Goal: Task Accomplishment & Management: Manage account settings

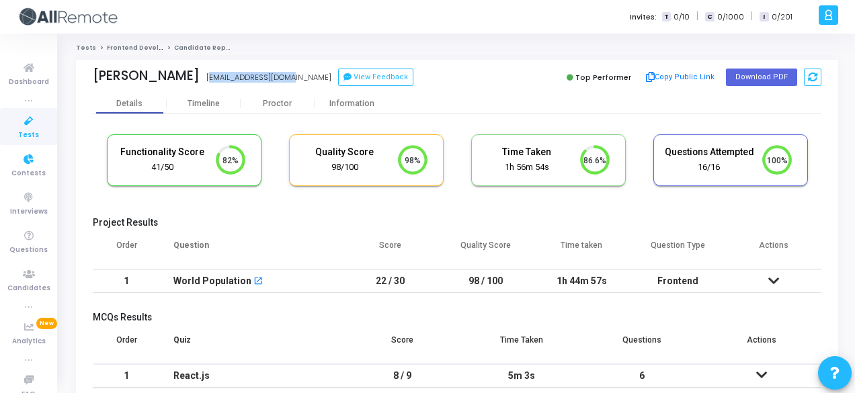
scroll to position [28, 34]
click at [30, 138] on span "Tests" at bounding box center [28, 135] width 21 height 11
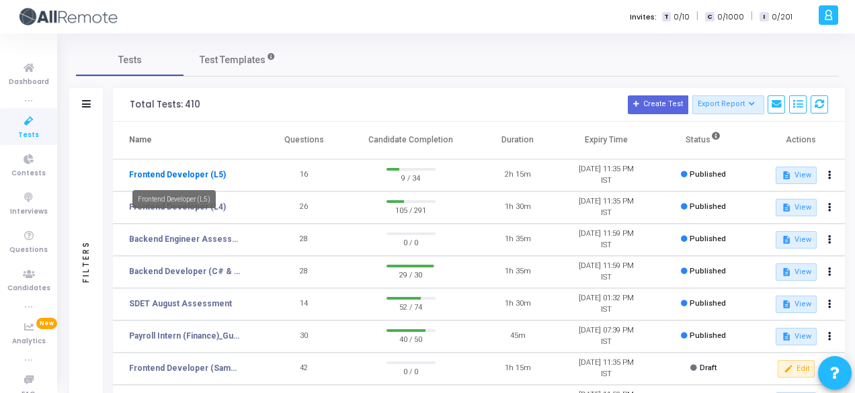
click at [175, 177] on link "Frontend Developer (L5)" at bounding box center [177, 175] width 97 height 12
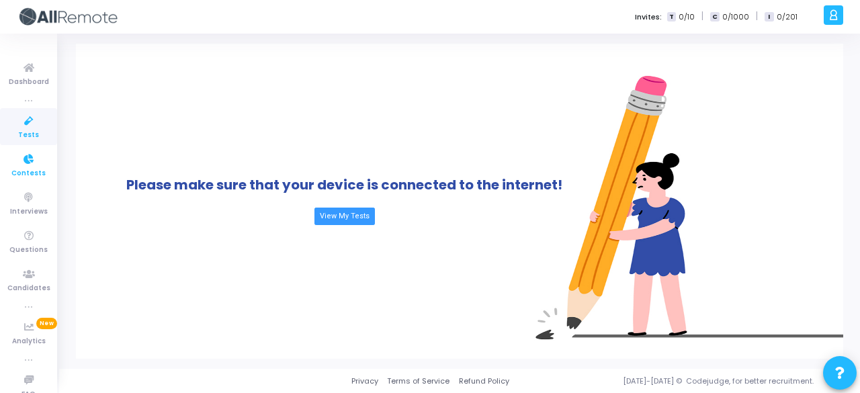
click at [35, 153] on icon at bounding box center [29, 159] width 28 height 17
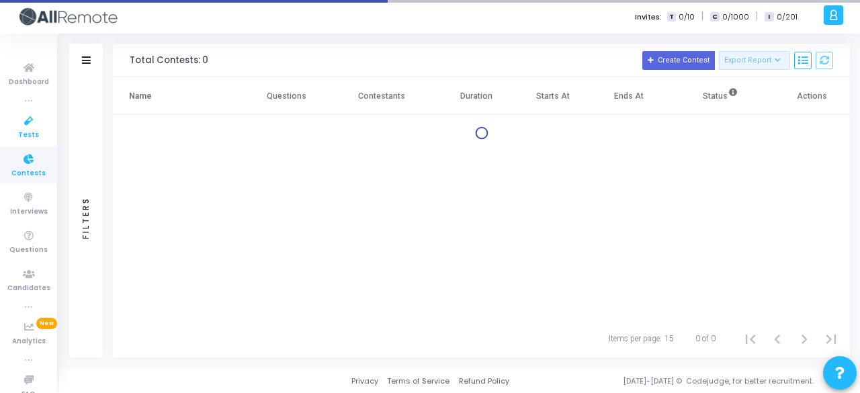
click at [32, 120] on icon at bounding box center [29, 121] width 28 height 17
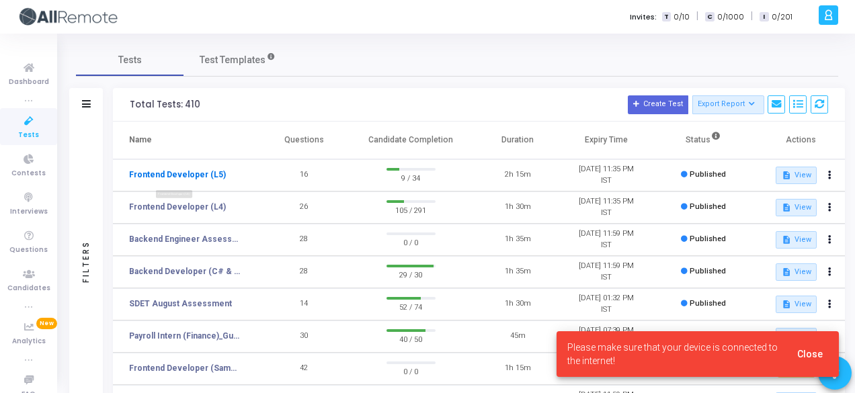
click at [163, 177] on link "Frontend Developer (L5)" at bounding box center [177, 175] width 97 height 12
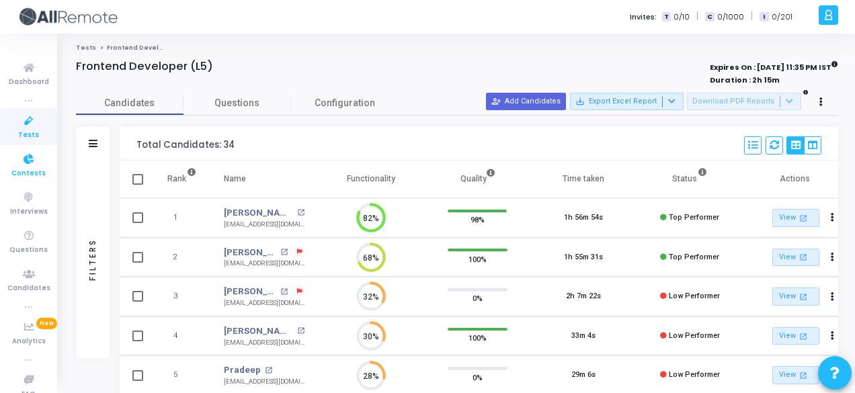
click at [36, 155] on icon at bounding box center [29, 159] width 28 height 17
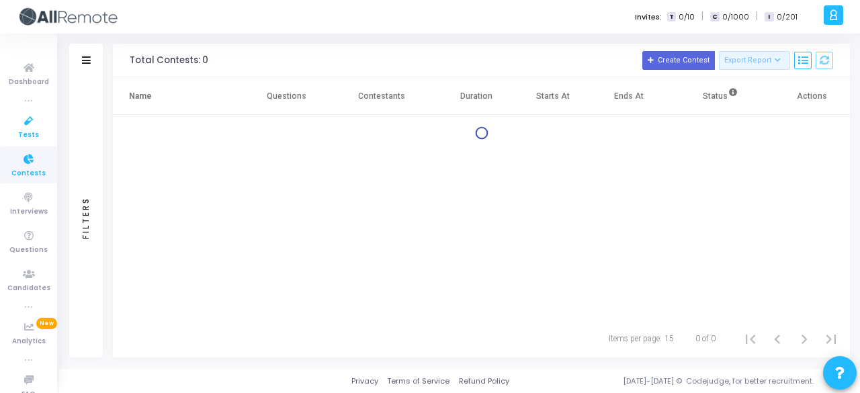
click at [36, 120] on icon at bounding box center [29, 121] width 28 height 17
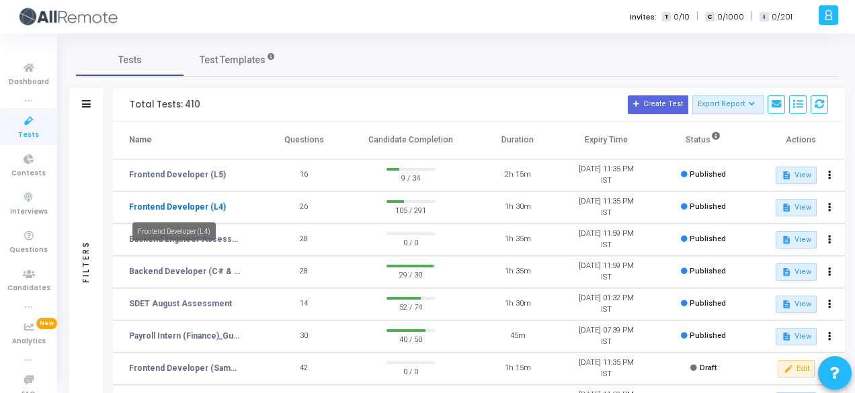
click at [177, 207] on link "Frontend Developer (L4)" at bounding box center [177, 207] width 97 height 12
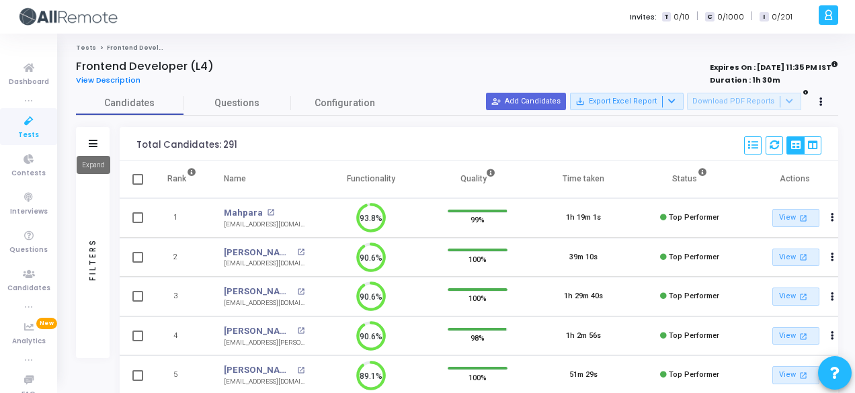
click at [89, 142] on icon at bounding box center [93, 143] width 9 height 7
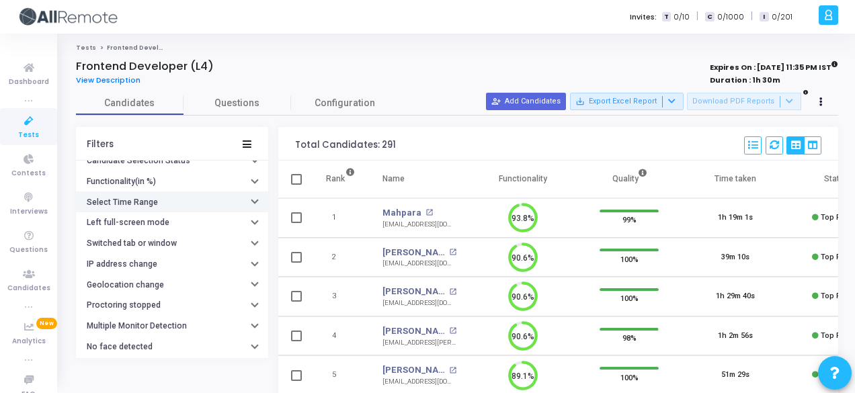
click at [144, 205] on button "Select Time Range" at bounding box center [172, 201] width 192 height 21
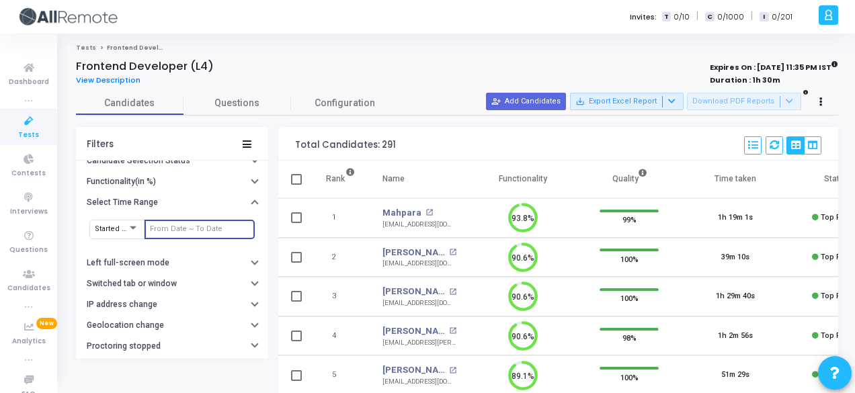
click at [165, 229] on input "text" at bounding box center [199, 229] width 99 height 8
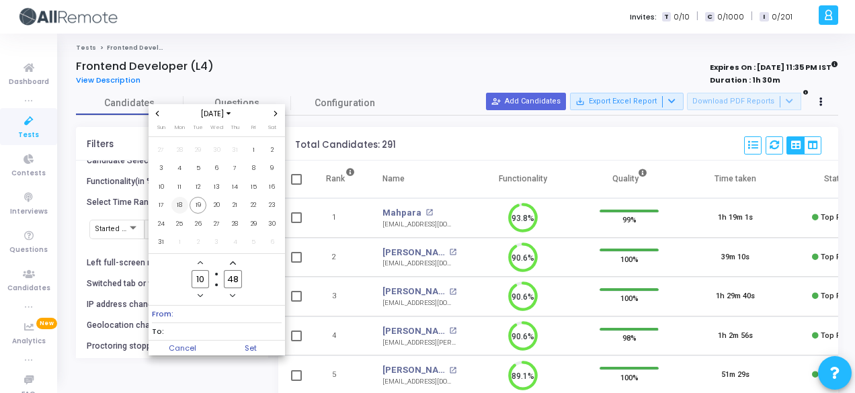
click at [181, 205] on span "18" at bounding box center [179, 205] width 17 height 17
click at [200, 204] on span "19" at bounding box center [197, 205] width 17 height 17
click at [273, 341] on span "Set" at bounding box center [250, 348] width 69 height 15
type input "8/18/2025, 10:48 AM - 8/19/2025, 10:48 AM"
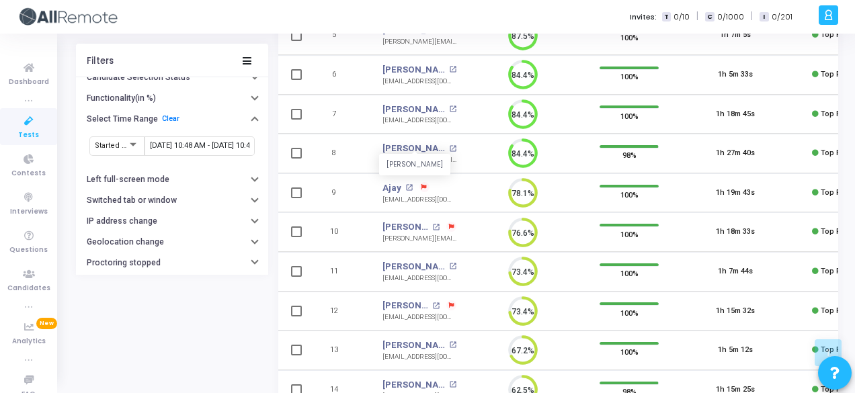
scroll to position [466, 0]
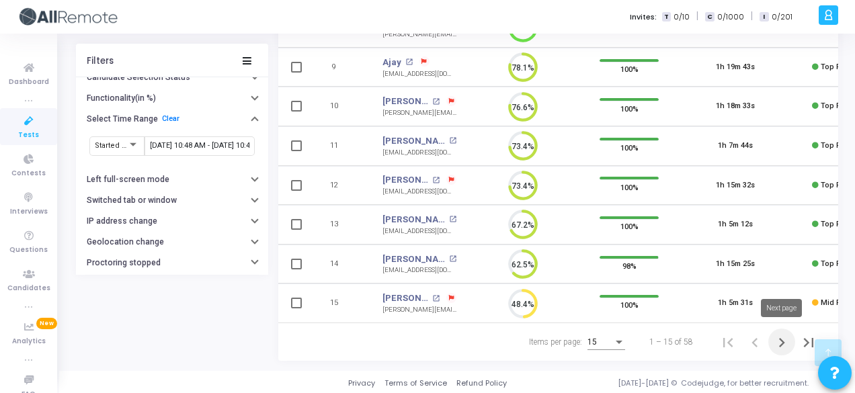
click at [778, 341] on icon "Next page" at bounding box center [781, 342] width 19 height 19
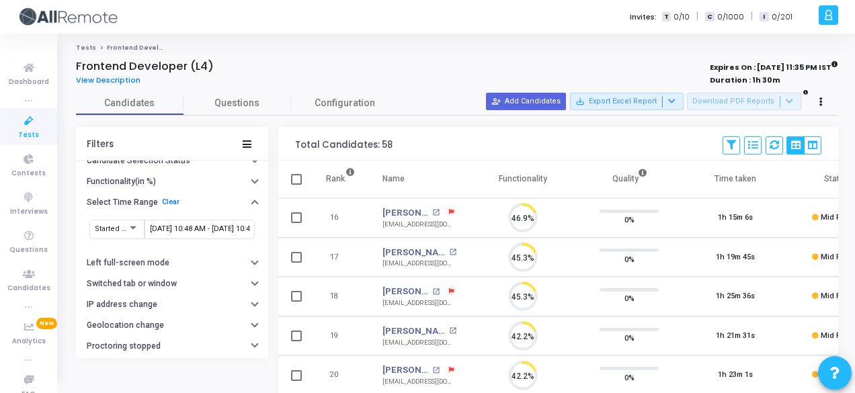
scroll to position [28, 34]
click at [28, 177] on span "Contests" at bounding box center [28, 173] width 34 height 11
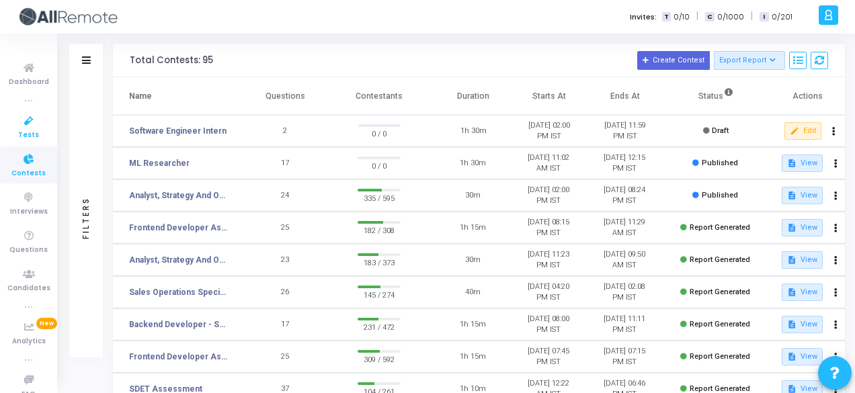
click at [19, 131] on span "Tests" at bounding box center [28, 135] width 21 height 11
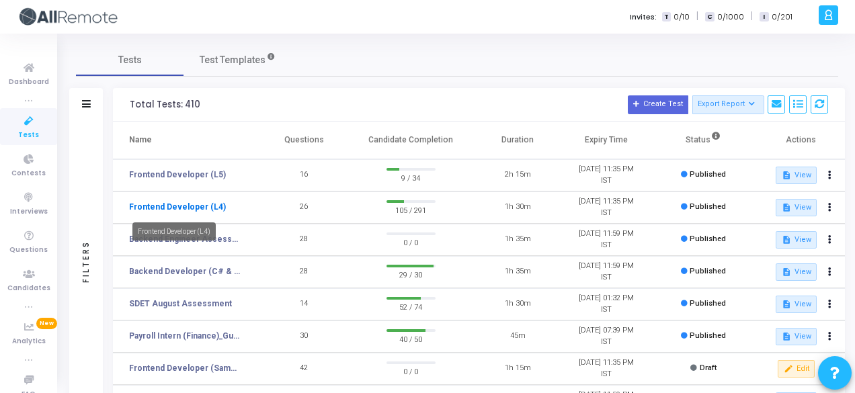
click at [194, 206] on link "Frontend Developer (L4)" at bounding box center [177, 207] width 97 height 12
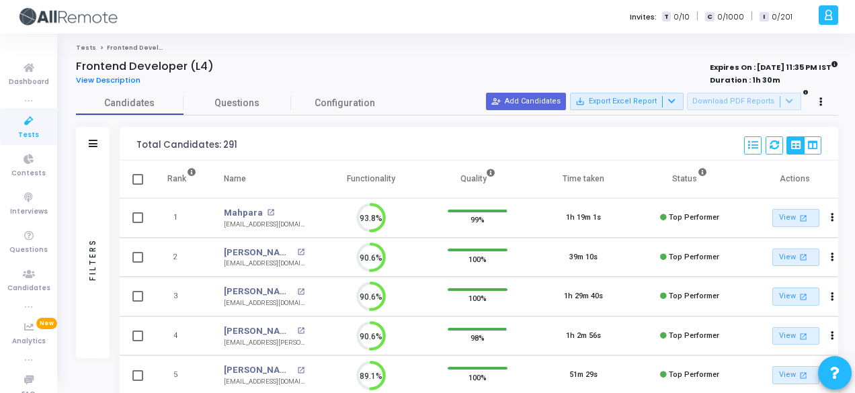
click at [94, 150] on div "Filters" at bounding box center [93, 144] width 34 height 34
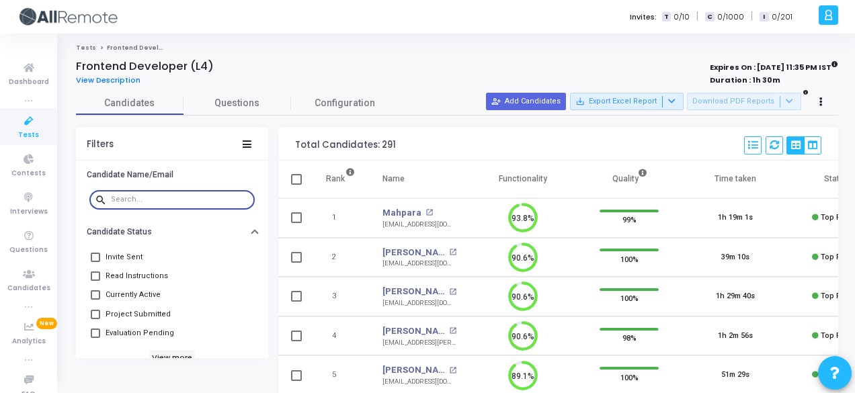
click at [153, 198] on input "text" at bounding box center [180, 200] width 138 height 8
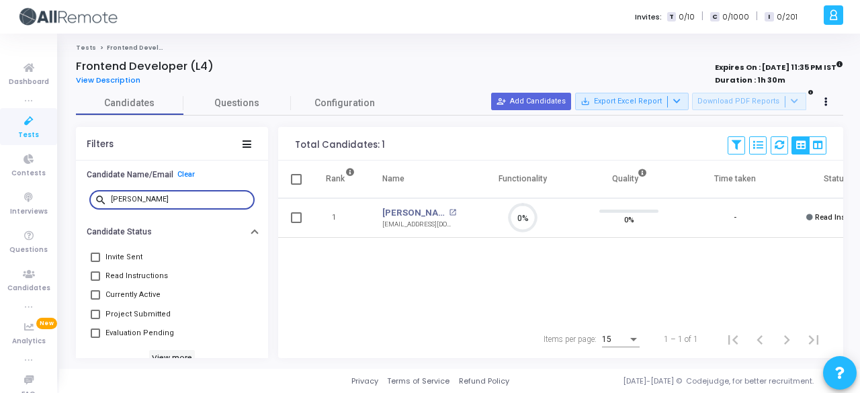
type input "sanket"
click at [430, 209] on link "Sanket Savaliya" at bounding box center [413, 212] width 63 height 13
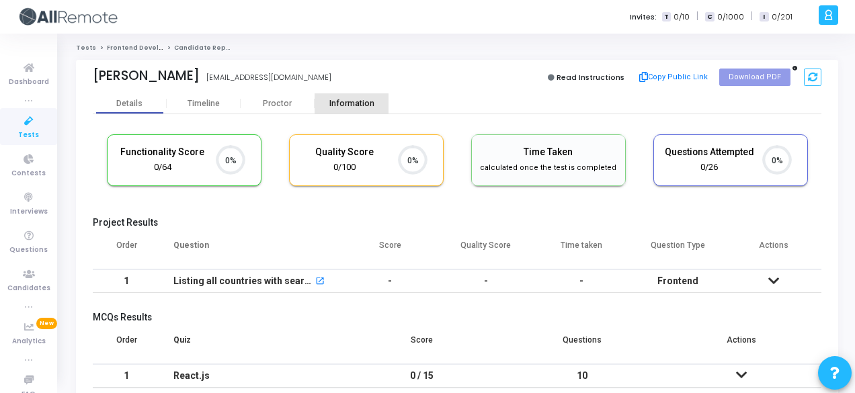
click at [374, 99] on div "Information" at bounding box center [351, 104] width 74 height 10
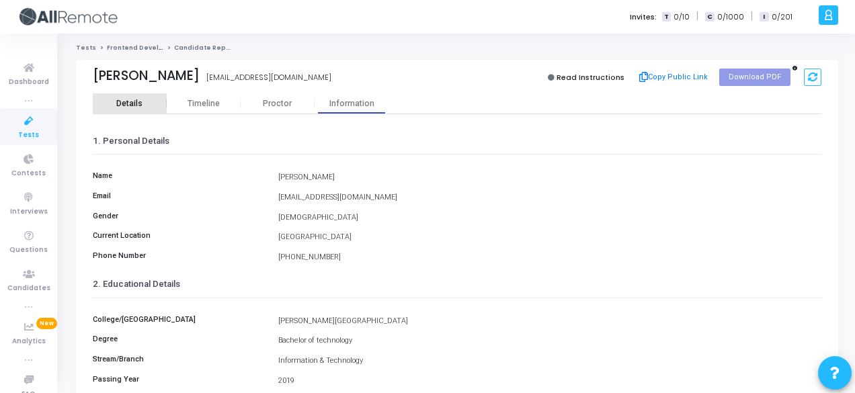
click at [142, 108] on div "Details" at bounding box center [130, 104] width 74 height 10
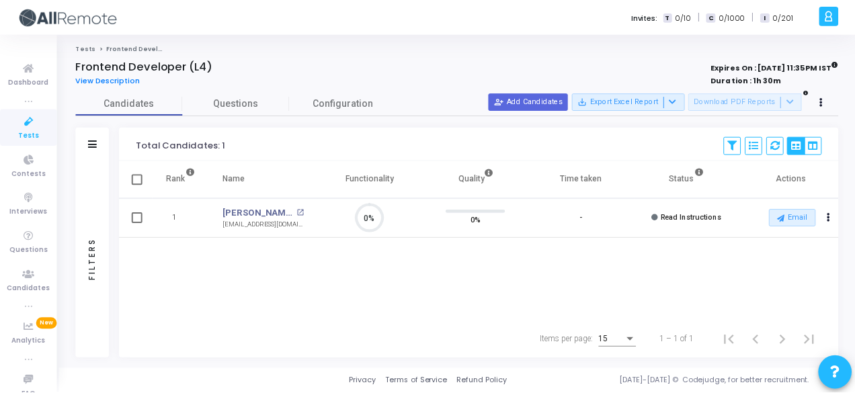
scroll to position [28, 34]
click at [98, 144] on div "Filters" at bounding box center [93, 144] width 34 height 34
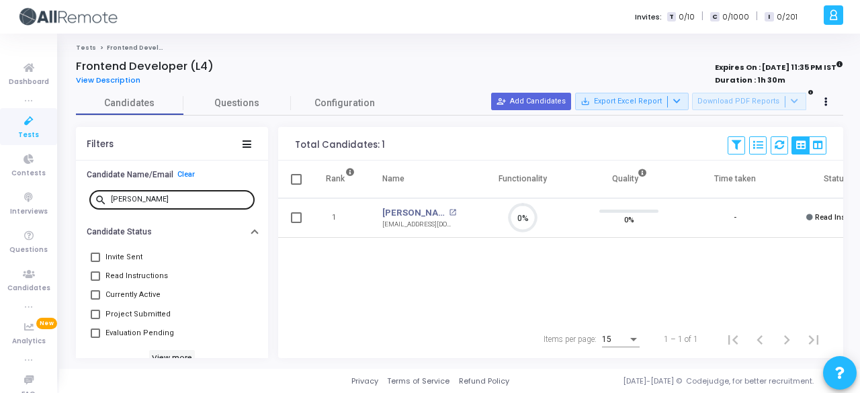
click at [145, 204] on div "sanket" at bounding box center [180, 198] width 138 height 21
type input "s"
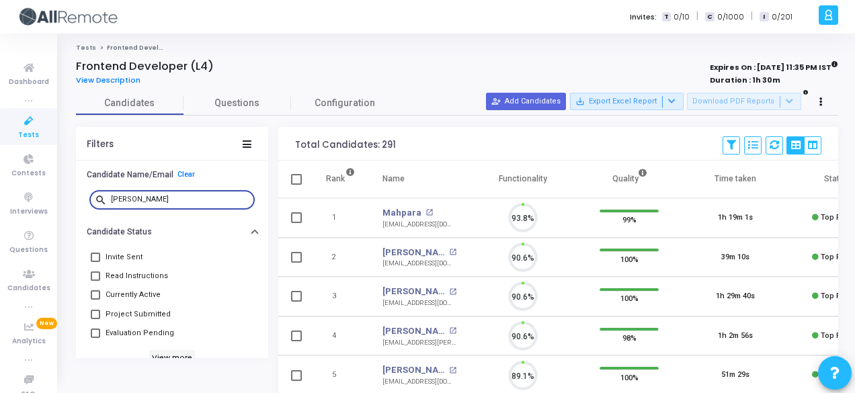
scroll to position [28, 34]
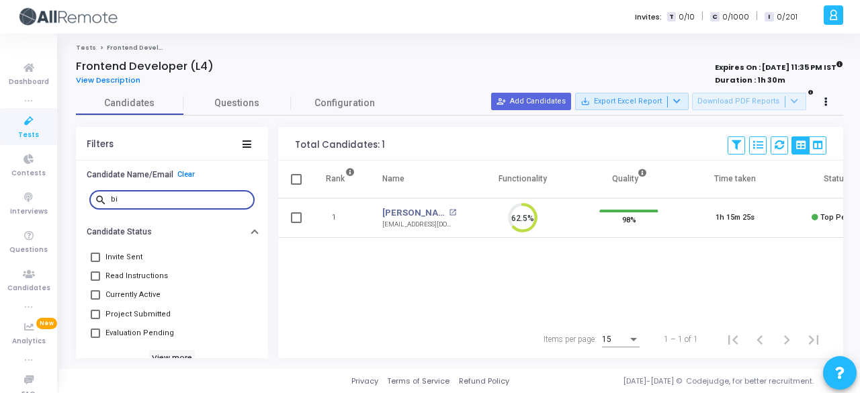
type input "b"
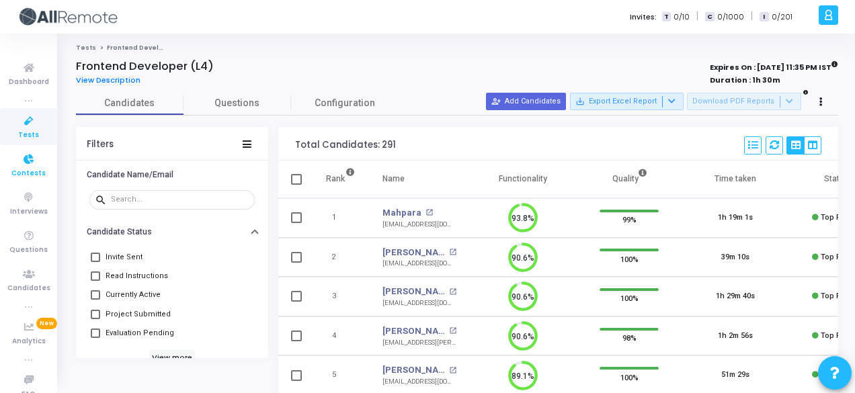
click at [32, 171] on span "Contests" at bounding box center [28, 173] width 34 height 11
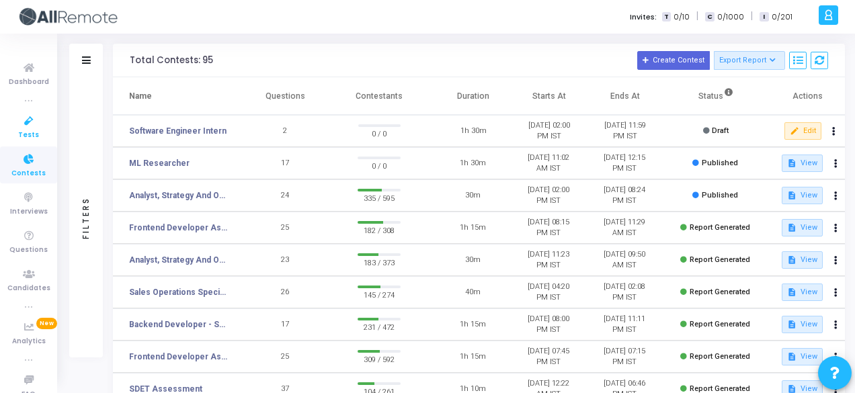
click at [26, 127] on icon at bounding box center [29, 121] width 28 height 17
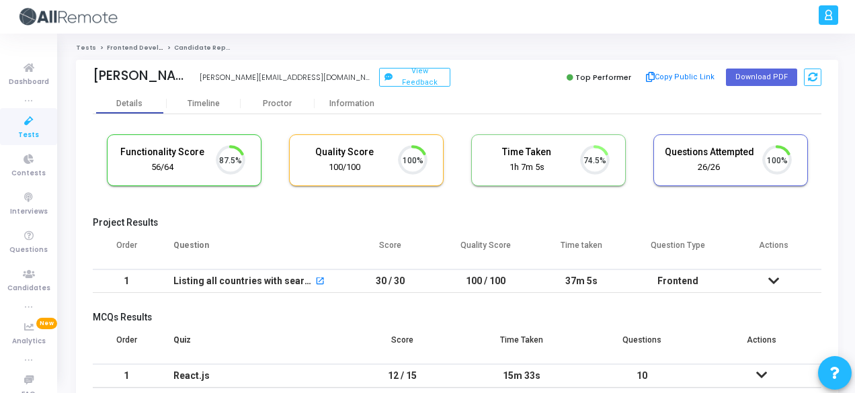
scroll to position [28, 34]
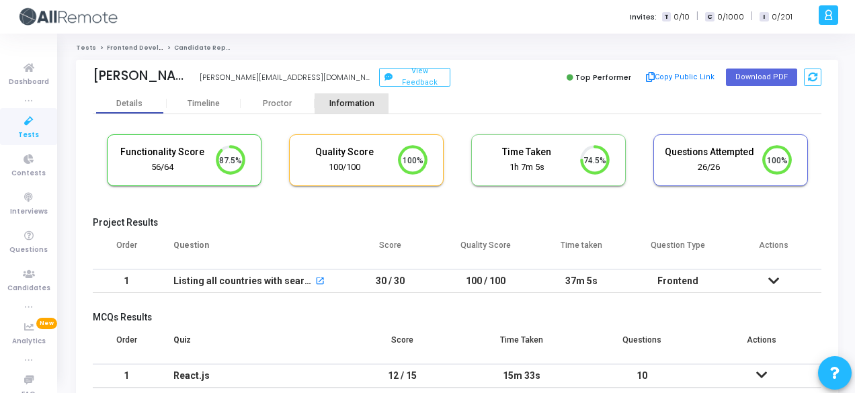
click at [354, 99] on div "Information" at bounding box center [351, 104] width 74 height 10
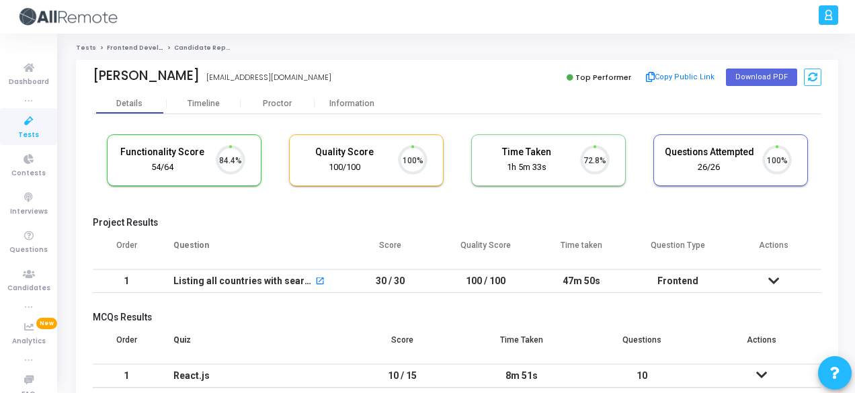
scroll to position [28, 34]
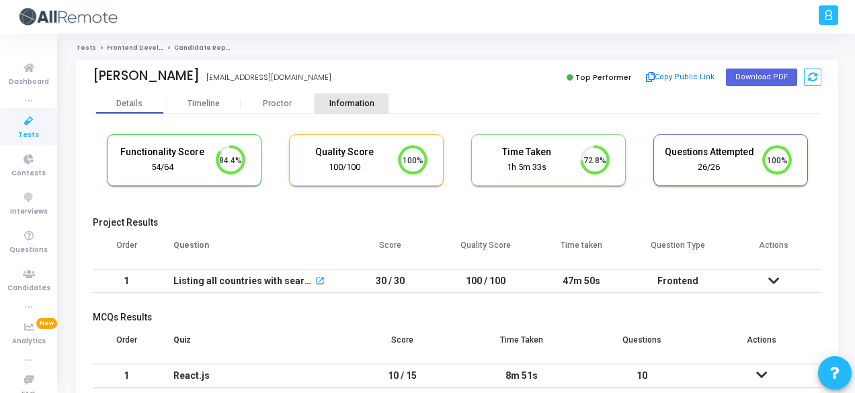
click at [355, 97] on div "Information" at bounding box center [351, 103] width 74 height 20
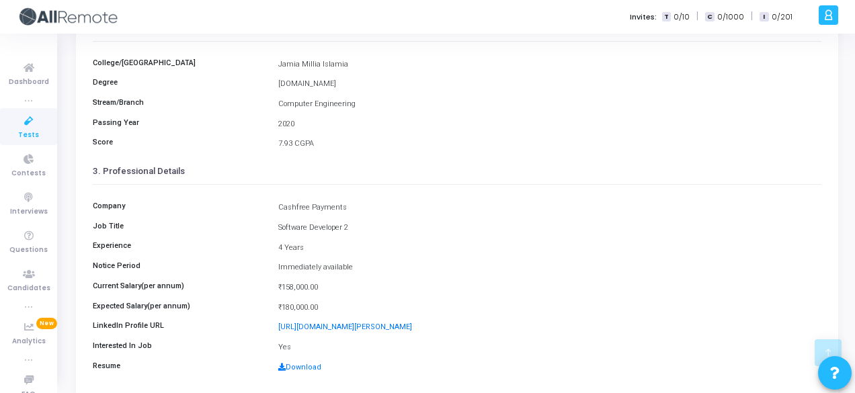
scroll to position [267, 0]
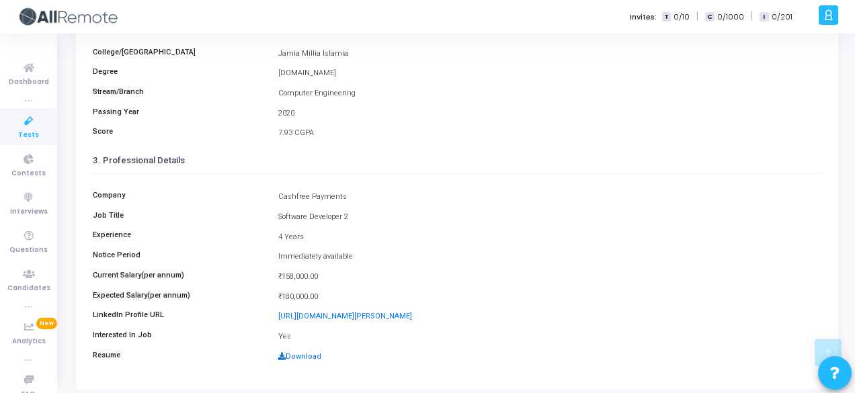
click at [305, 355] on link "Download" at bounding box center [299, 356] width 43 height 9
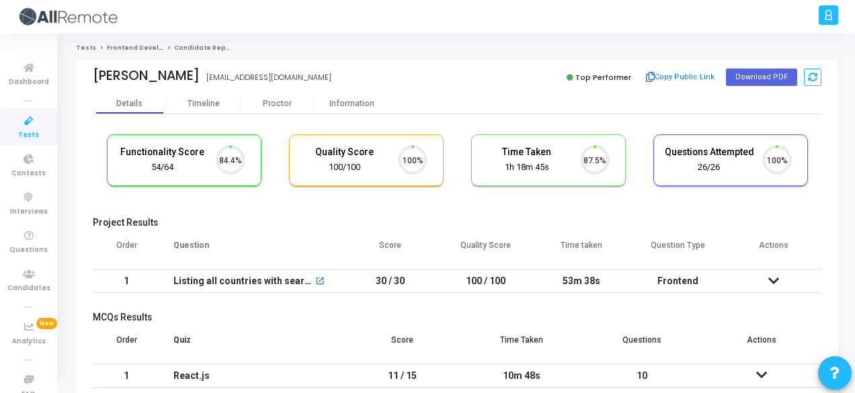
scroll to position [28, 34]
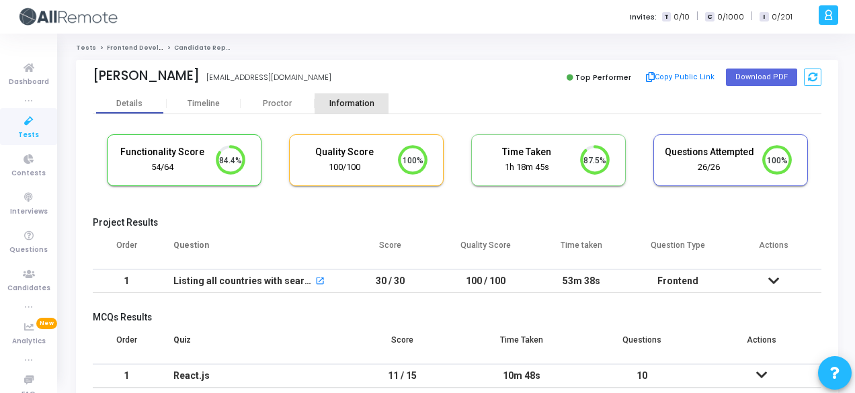
click at [353, 101] on div "Information" at bounding box center [351, 104] width 74 height 10
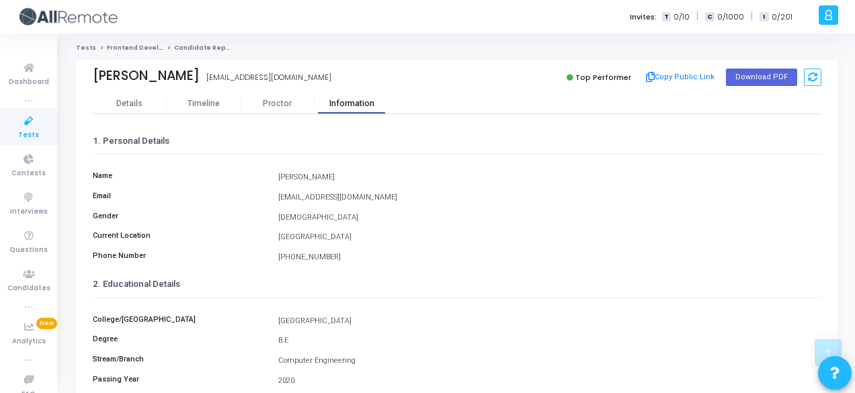
scroll to position [309, 0]
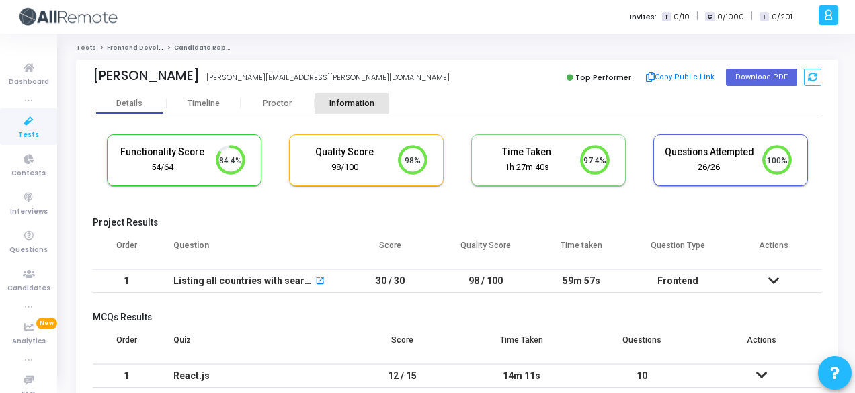
click at [370, 100] on div "Information" at bounding box center [351, 104] width 74 height 10
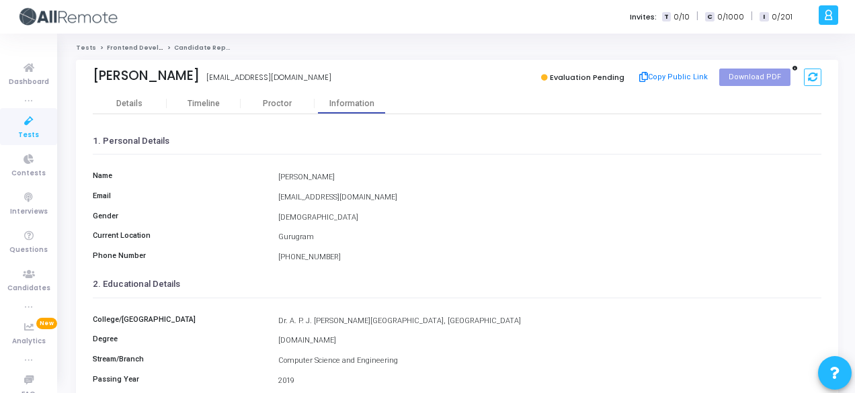
scroll to position [309, 0]
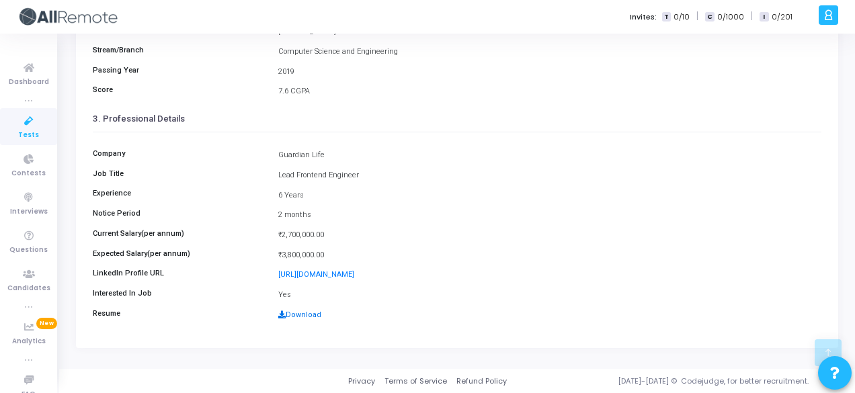
click at [310, 316] on link "Download" at bounding box center [299, 314] width 43 height 9
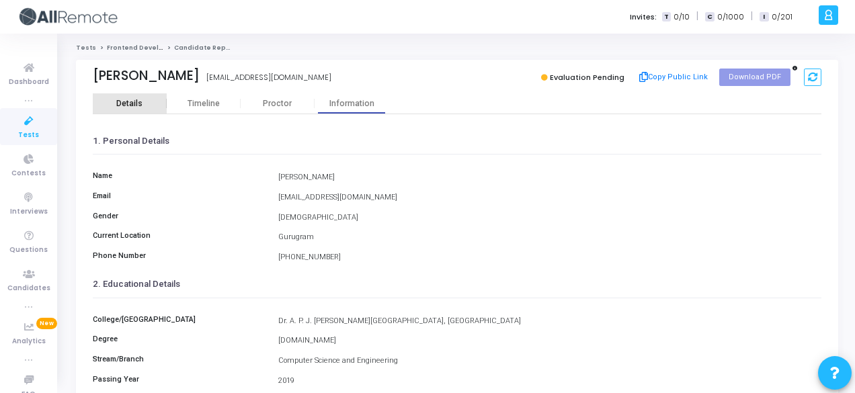
click at [120, 107] on div "Details" at bounding box center [129, 104] width 26 height 10
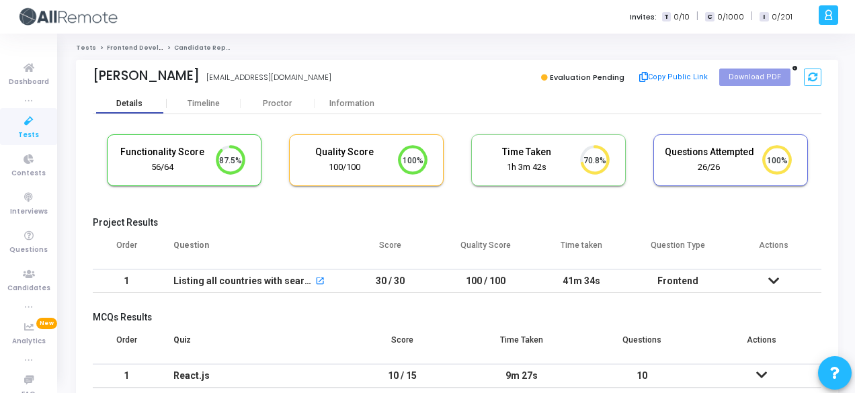
scroll to position [28, 34]
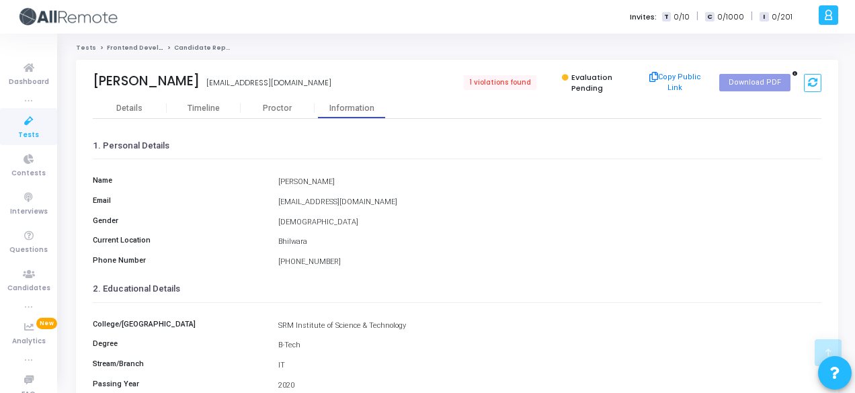
scroll to position [309, 0]
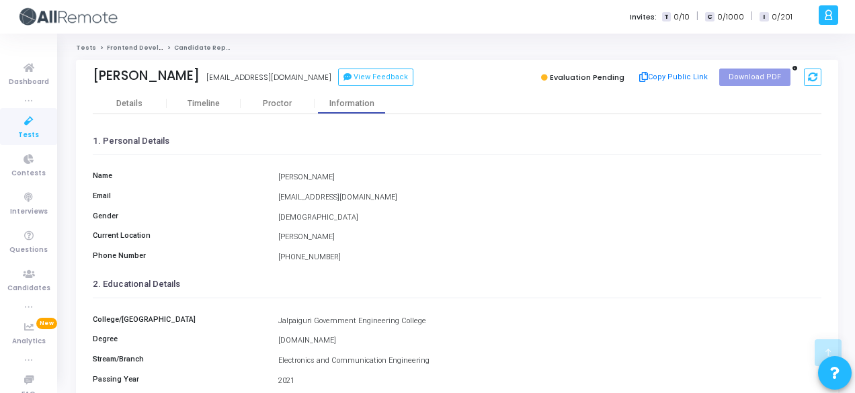
scroll to position [309, 0]
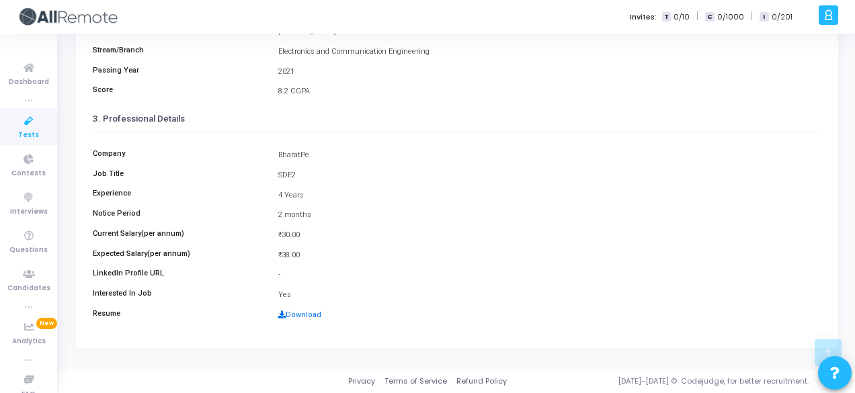
click at [302, 313] on link "Download" at bounding box center [299, 314] width 43 height 9
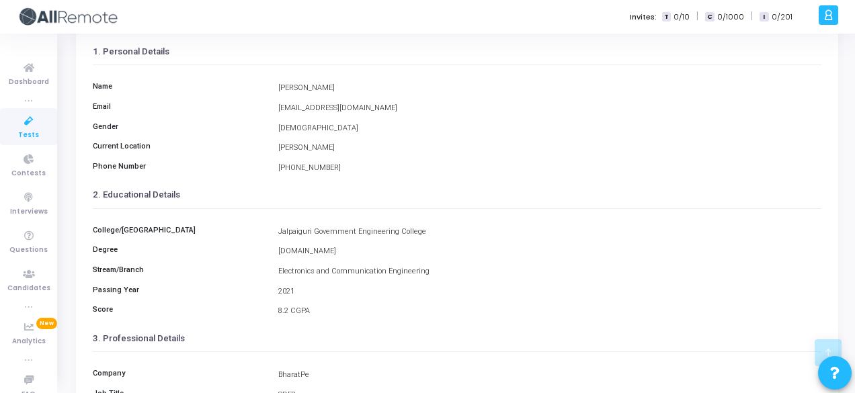
scroll to position [0, 0]
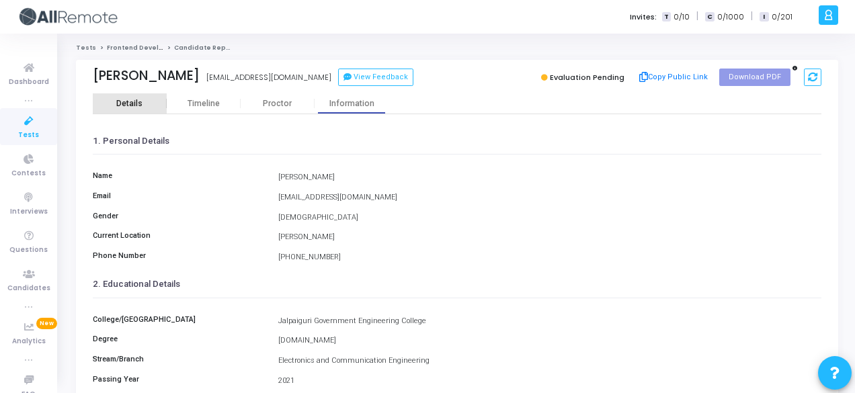
click at [132, 106] on div "Details" at bounding box center [129, 104] width 26 height 10
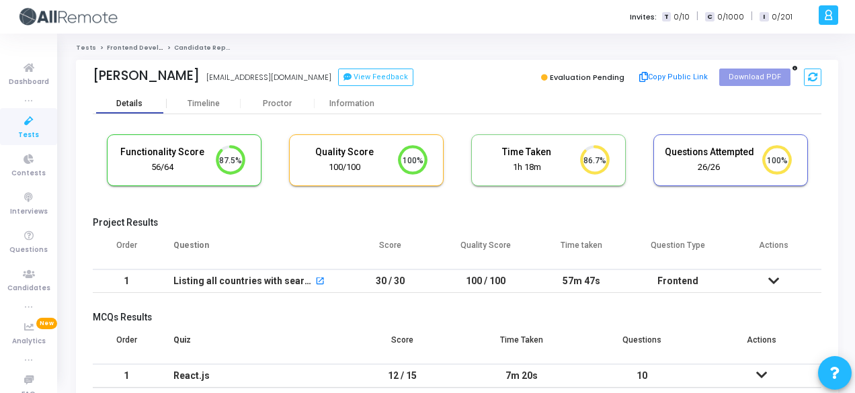
scroll to position [28, 34]
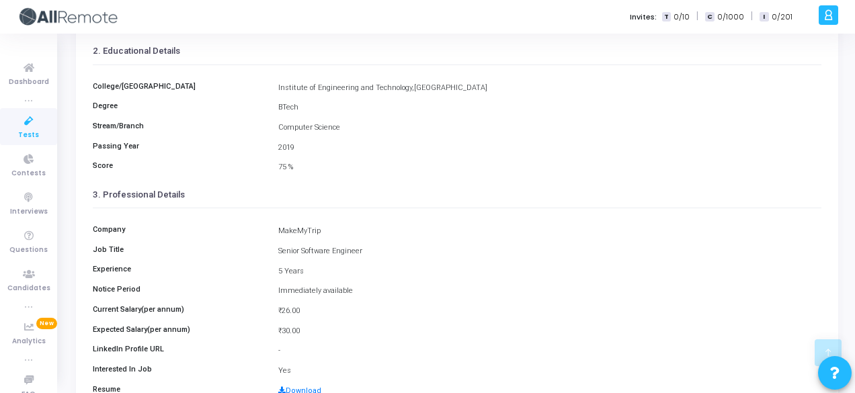
scroll to position [309, 0]
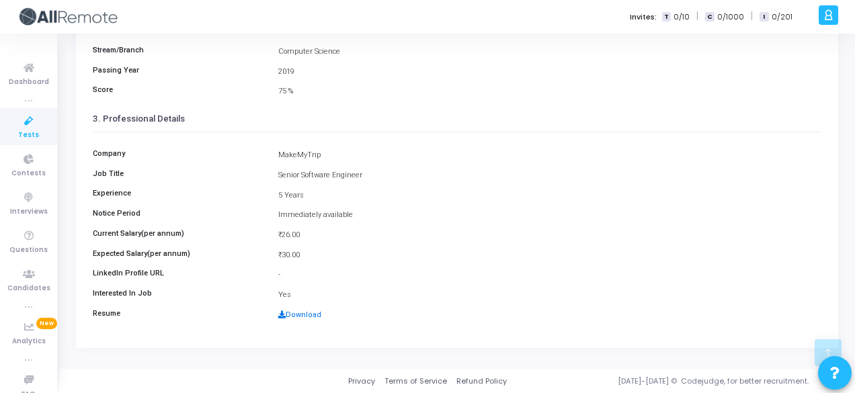
click at [294, 312] on link "Download" at bounding box center [299, 314] width 43 height 9
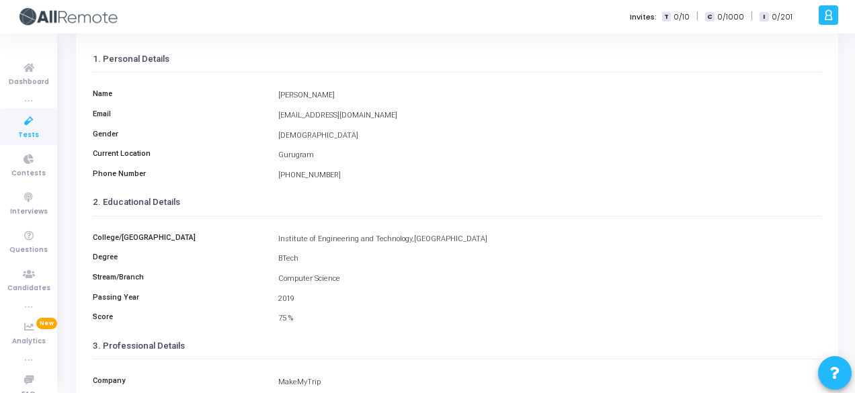
scroll to position [0, 0]
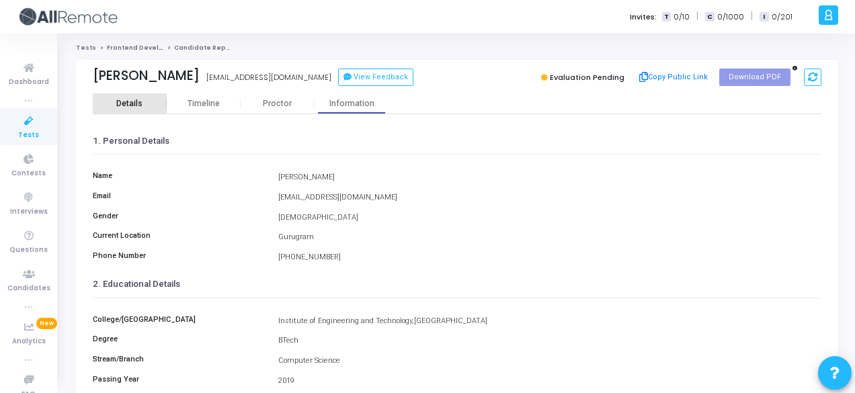
click at [120, 97] on div "Details" at bounding box center [130, 103] width 74 height 20
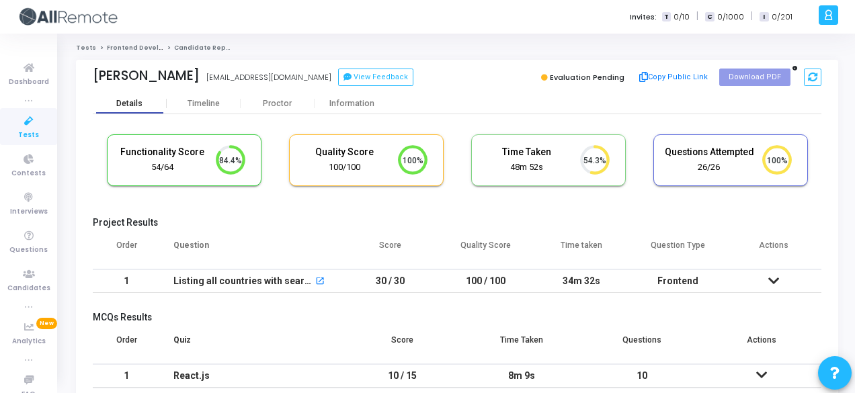
scroll to position [28, 34]
